Goal: Transaction & Acquisition: Purchase product/service

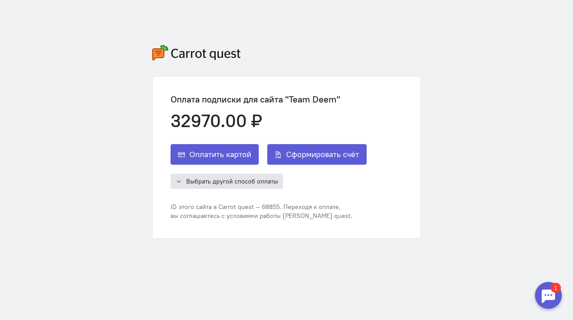
click at [185, 179] on button "Выбрать другой способ оплаты" at bounding box center [226, 181] width 112 height 15
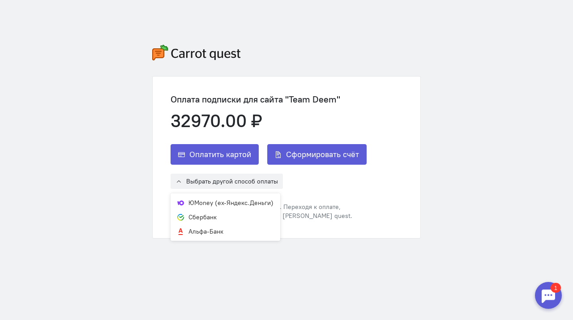
click at [352, 195] on div "Оплатить картой Сформировать счёт Выбрать другой способ оплаты ЮMoney (ex-Яндек…" at bounding box center [268, 182] width 196 height 76
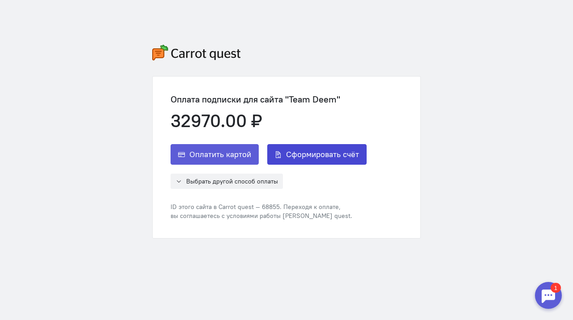
click at [337, 154] on span "Сформировать счёт" at bounding box center [322, 154] width 73 height 11
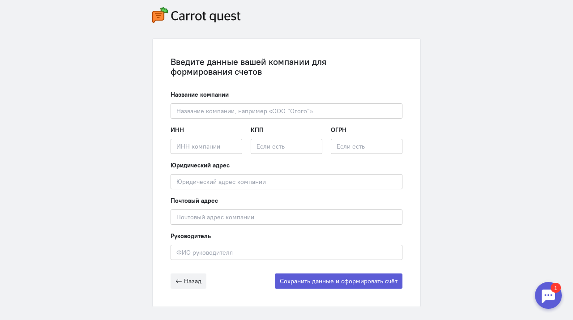
scroll to position [42, 0]
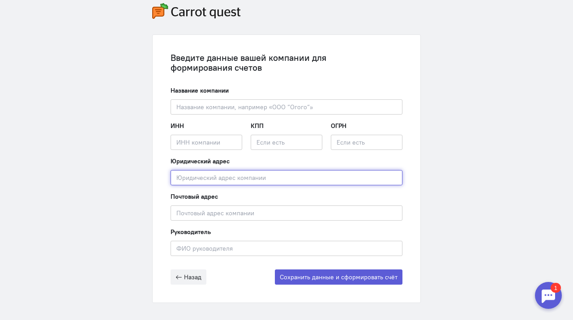
click at [235, 179] on input "text" at bounding box center [286, 177] width 232 height 15
paste input "улица Золотая, д. Д. 11, г. [GEOGRAPHIC_DATA]"
type input "улица Золотая, д. Д. 11, г. [GEOGRAPHIC_DATA]"
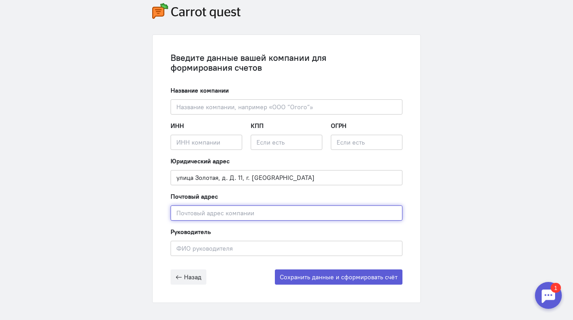
click at [206, 213] on input "text" at bounding box center [286, 212] width 232 height 15
paste input "улица Золотая, д. Д. 11, г. [GEOGRAPHIC_DATA]"
type input "улица Золотая, д. Д. 11, г. [GEOGRAPHIC_DATA]"
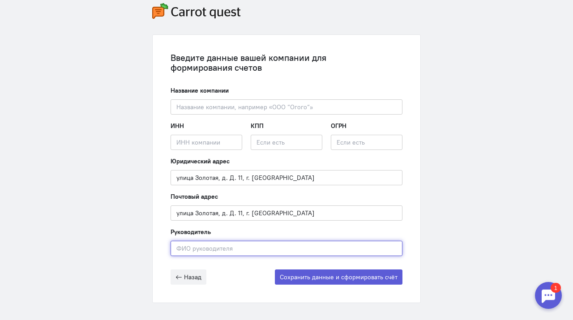
click at [201, 244] on input "text" at bounding box center [286, 248] width 232 height 15
type input "[PERSON_NAME]"
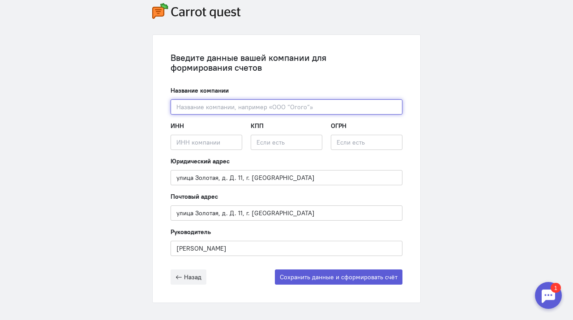
click at [197, 107] on input "text" at bounding box center [286, 106] width 232 height 15
paste input "ООО "ФУЛ ТИМ ПРО""
type input "ООО "ФУЛ ТИМ ПРО""
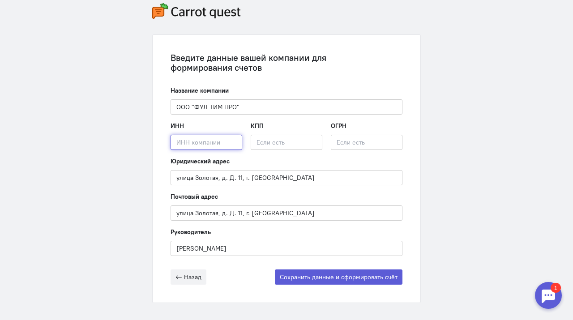
click at [203, 139] on input "text" at bounding box center [206, 142] width 72 height 15
paste input "9719078813"
type input "9719078813"
click at [277, 145] on input "text" at bounding box center [287, 142] width 72 height 15
paste input "771901001"
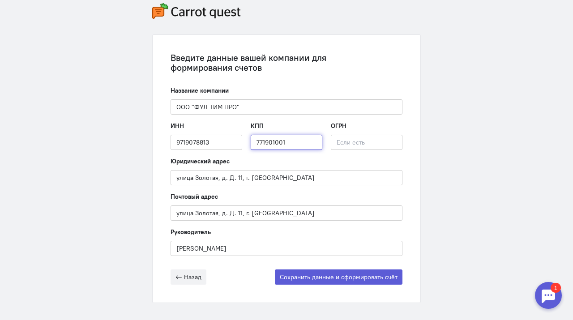
type input "771901001"
click at [306, 164] on div "Юридический адрес [STREET_ADDRESS] Д. 11, г. Москва Введите юридический адрес к…" at bounding box center [286, 171] width 232 height 29
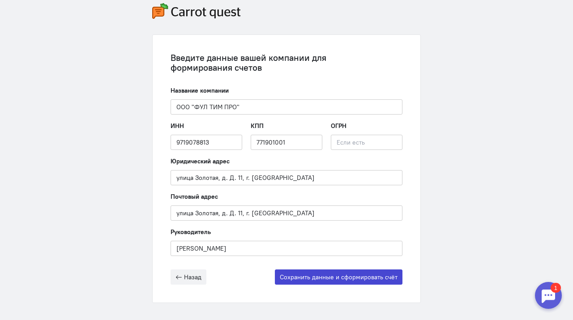
click at [323, 275] on button "Сохранить данные и сформировать счёт" at bounding box center [339, 276] width 128 height 15
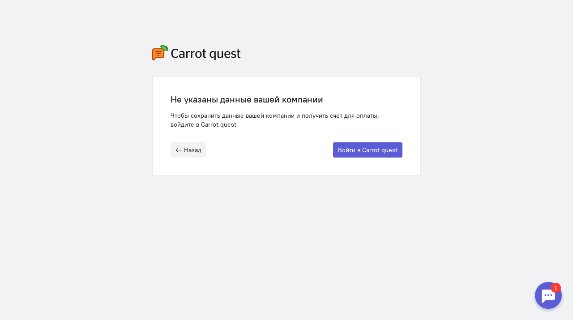
scroll to position [0, 0]
click at [368, 154] on button "Войти в Carrot quest" at bounding box center [367, 149] width 69 height 15
